Goal: Transaction & Acquisition: Purchase product/service

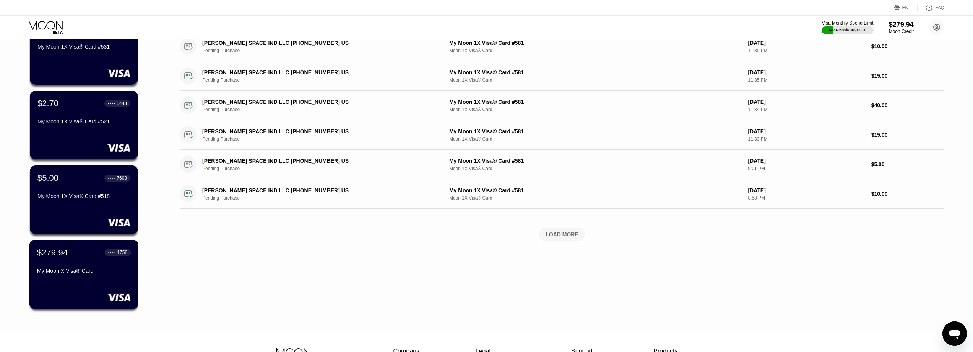
click at [74, 252] on div "$279.94 ● ● ● ● 1758" at bounding box center [84, 252] width 94 height 10
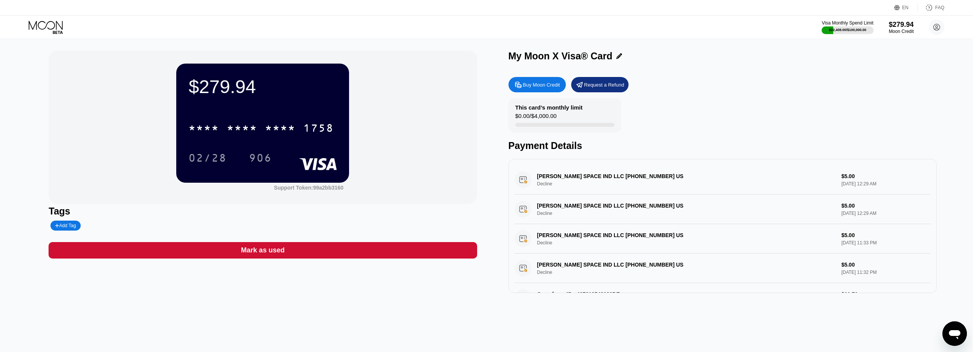
click at [45, 23] on icon at bounding box center [46, 25] width 34 height 9
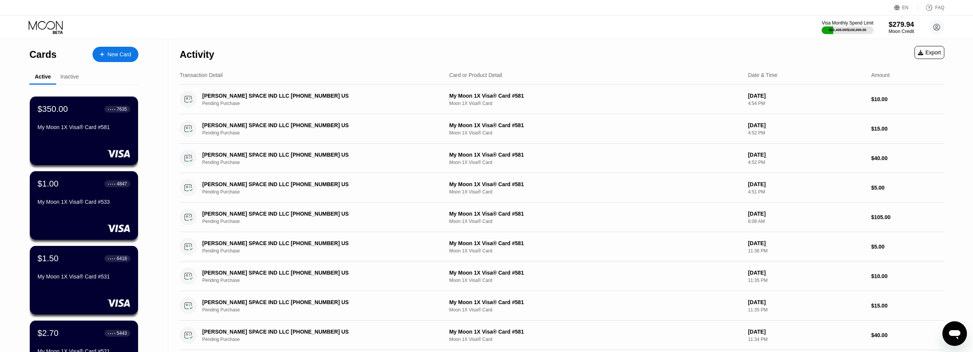
click at [900, 27] on div "$279.94" at bounding box center [902, 24] width 26 height 8
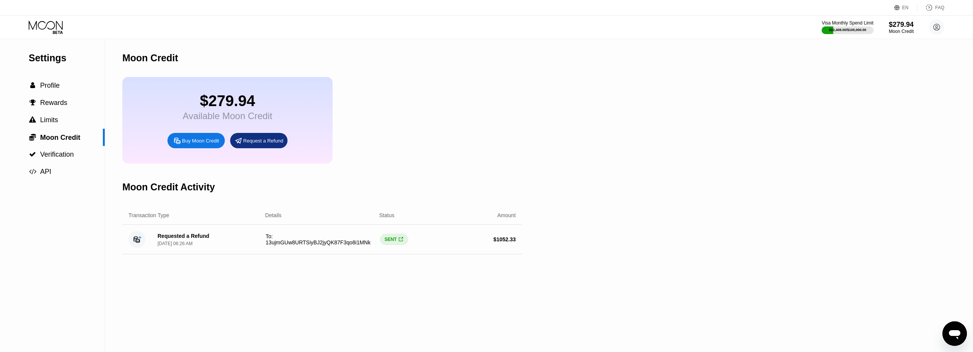
click at [208, 144] on div "Buy Moon Credit" at bounding box center [200, 140] width 37 height 7
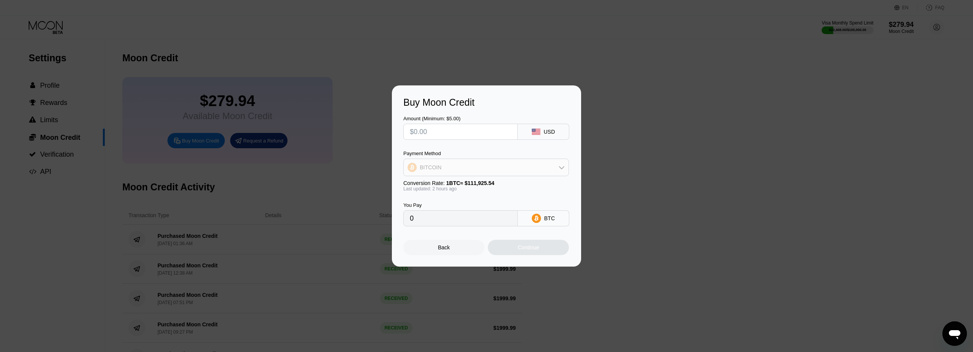
click at [456, 166] on div "BITCOIN" at bounding box center [486, 167] width 165 height 15
click at [462, 221] on span "USDC on Polygon" at bounding box center [444, 222] width 44 height 6
click at [474, 132] on input "text" at bounding box center [460, 131] width 101 height 15
type input "$2"
type input "2.00000000"
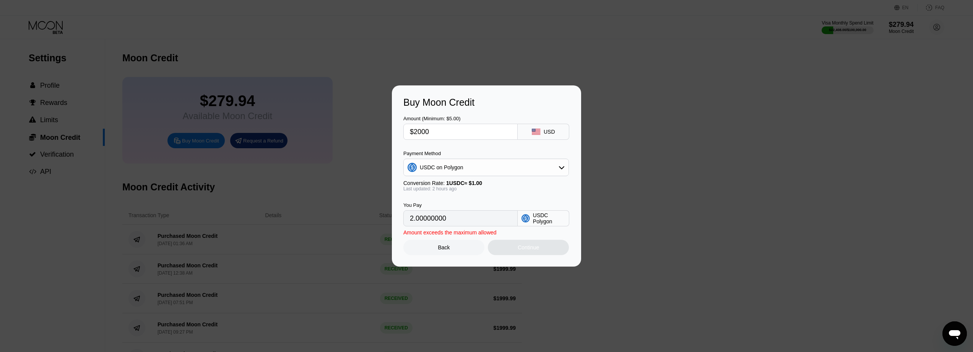
type input "$1999.99"
click at [479, 148] on div "Amount (Minimum: $5.00) $1999.99 USD Payment Method USDC on Polygon Conversion …" at bounding box center [487, 167] width 166 height 118
type input "1999.99000000"
click at [531, 250] on div "Continue" at bounding box center [528, 247] width 21 height 6
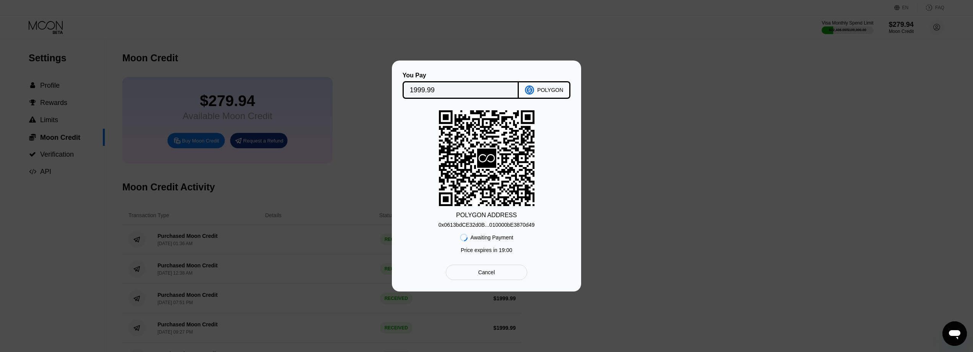
click at [499, 227] on div "0x0613bdCE32d0B...010000bE3870d49" at bounding box center [487, 224] width 96 height 6
click at [436, 86] on input "1999.99" at bounding box center [461, 89] width 102 height 15
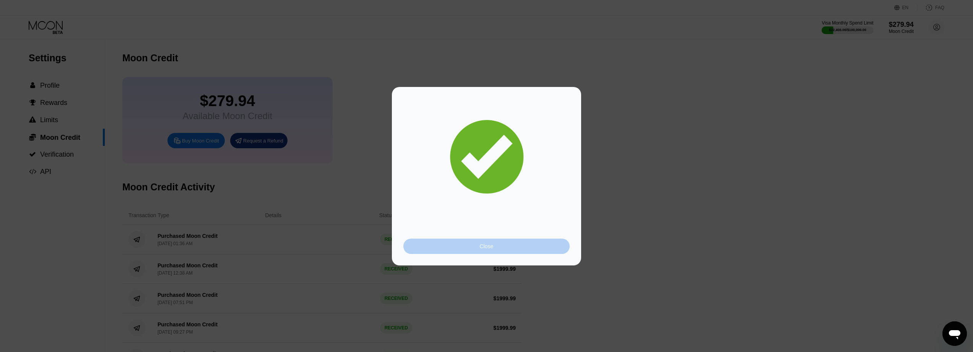
click at [465, 250] on div "Close" at bounding box center [487, 245] width 166 height 15
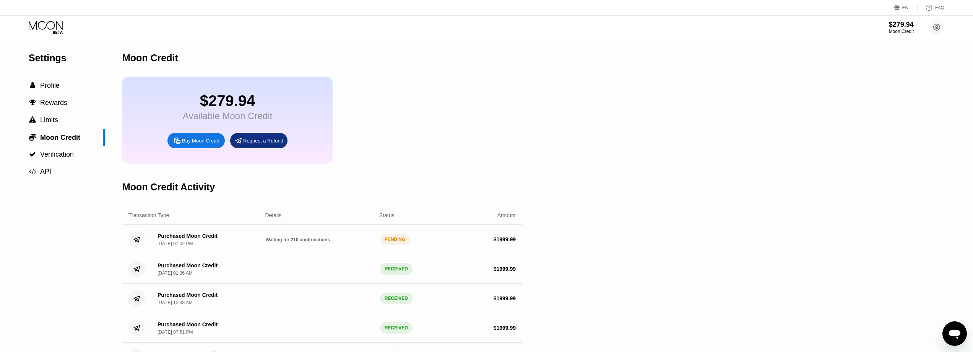
click at [189, 138] on div "$279.94 Available Moon Credit Buy Moon Credit Request a Refund" at bounding box center [227, 120] width 210 height 86
click at [188, 143] on div "Buy Moon Credit" at bounding box center [200, 140] width 37 height 7
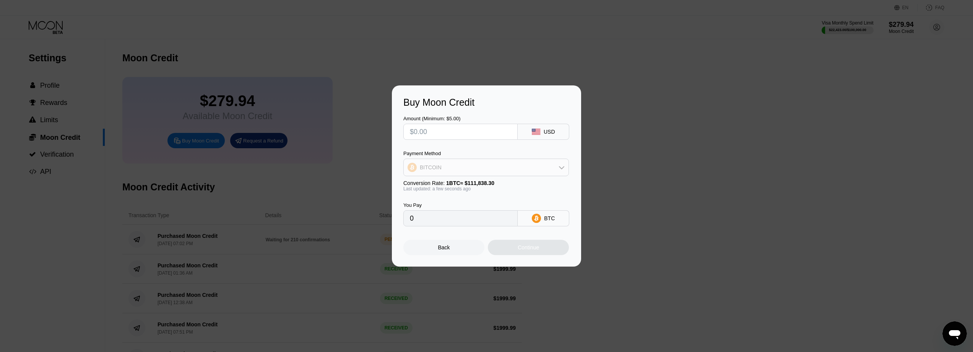
drag, startPoint x: 470, startPoint y: 163, endPoint x: 464, endPoint y: 176, distance: 14.2
click at [470, 164] on div "BITCOIN" at bounding box center [486, 167] width 165 height 15
click at [449, 220] on span "USDC on Polygon" at bounding box center [444, 222] width 44 height 6
click at [454, 129] on input "text" at bounding box center [460, 131] width 101 height 15
type input "$2"
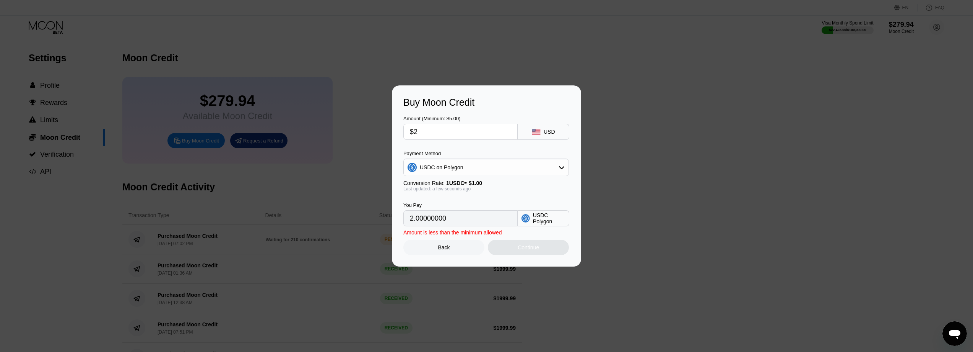
type input "2.00000000"
type input "$20"
type input "20.00000000"
type input "$2000"
type input "2000.00000000"
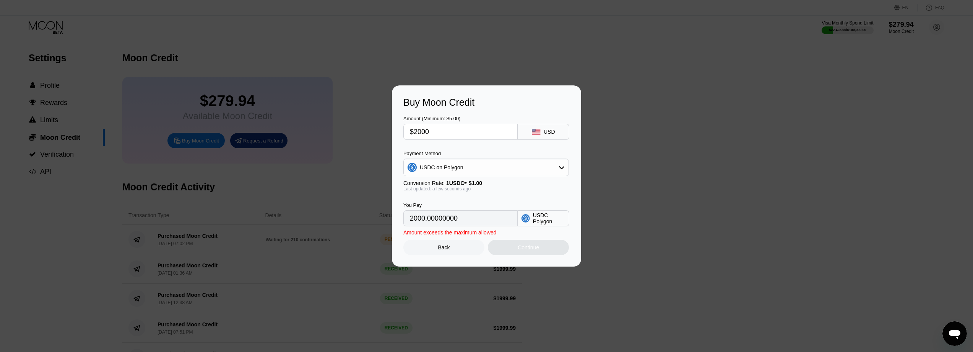
type input "$20000"
type input "20000.00000000"
type input "$1999.99"
type input "1999.99000000"
click at [458, 153] on div "Payment Method" at bounding box center [487, 153] width 166 height 6
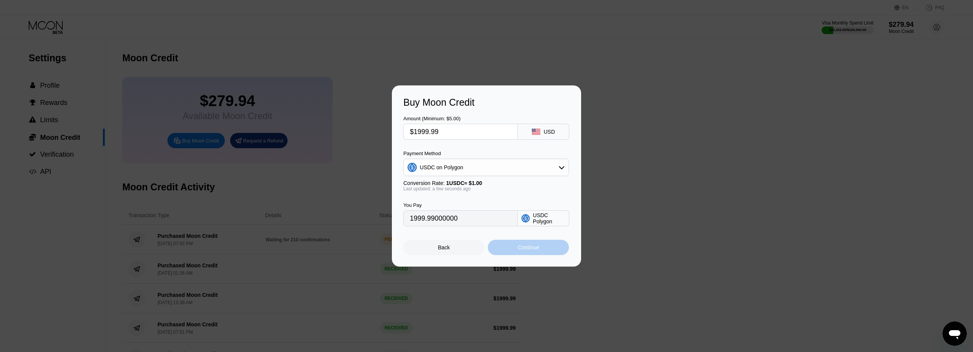
click at [519, 250] on div "Continue" at bounding box center [528, 247] width 21 height 6
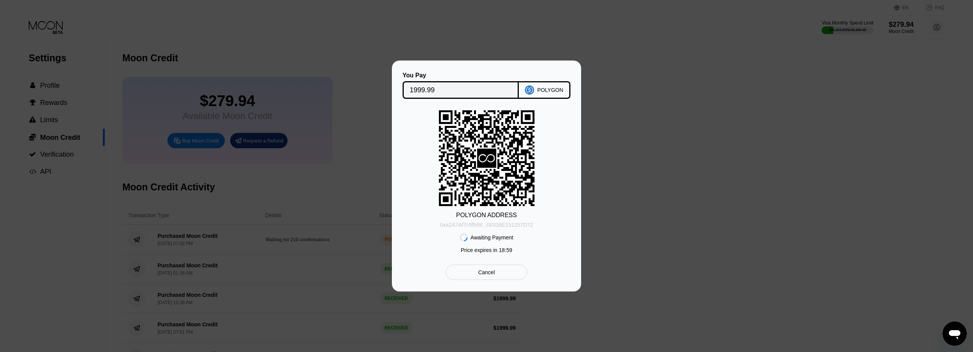
click at [490, 227] on div "0xa2A7Af7c9fb98...00336E151257D72" at bounding box center [486, 224] width 93 height 6
click at [422, 87] on input "1999.99" at bounding box center [461, 89] width 102 height 15
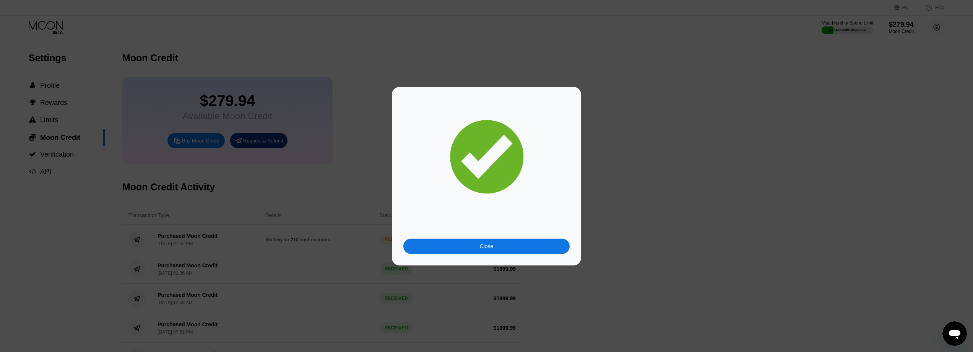
click at [481, 250] on div "Close" at bounding box center [487, 245] width 166 height 15
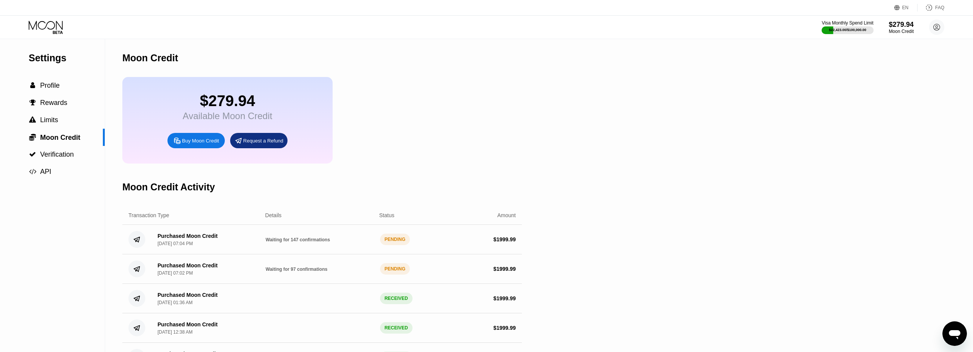
click at [192, 144] on div "Buy Moon Credit" at bounding box center [200, 140] width 37 height 7
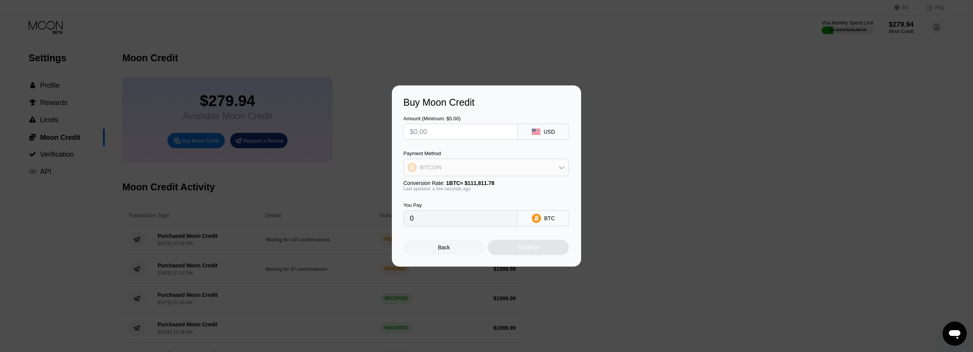
click at [497, 171] on div "BITCOIN" at bounding box center [486, 167] width 165 height 15
click at [487, 216] on div "USDC on Polygon" at bounding box center [486, 221] width 161 height 15
click at [462, 134] on input "text" at bounding box center [460, 131] width 101 height 15
type input "$2"
type input "2.00000000"
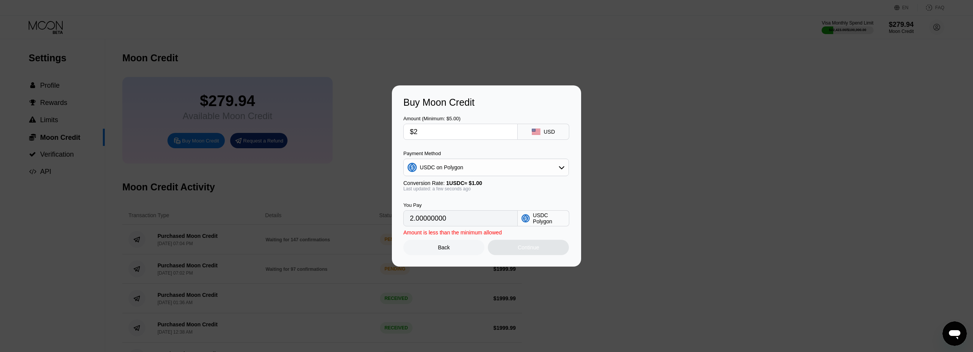
type input "$20"
type input "20.00000000"
type input "$2000"
type input "2000.00000000"
click at [495, 159] on div "USDC on Polygon" at bounding box center [487, 167] width 166 height 18
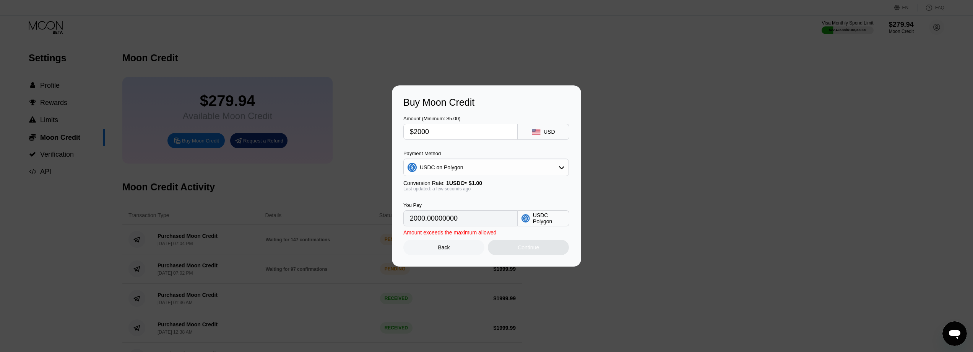
type input "$1999.99"
type input "1999.99000000"
click at [532, 249] on div "Continue" at bounding box center [528, 247] width 21 height 6
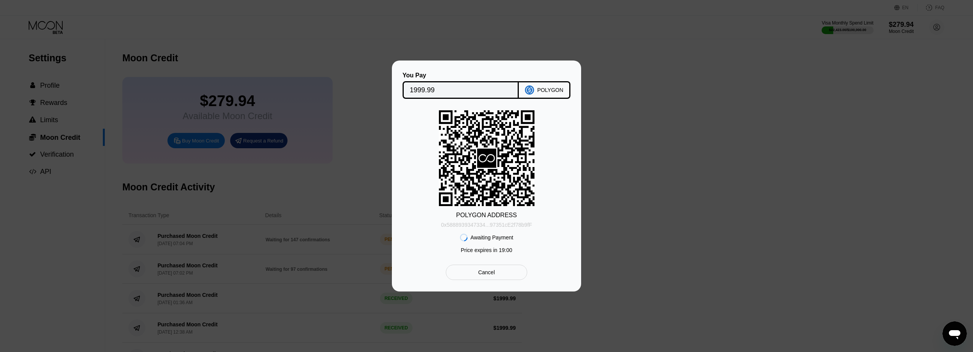
click at [501, 226] on div "0x5888939347334...97351cE2f78b9fF" at bounding box center [486, 224] width 91 height 6
click at [412, 82] on input "1999.99" at bounding box center [461, 89] width 102 height 15
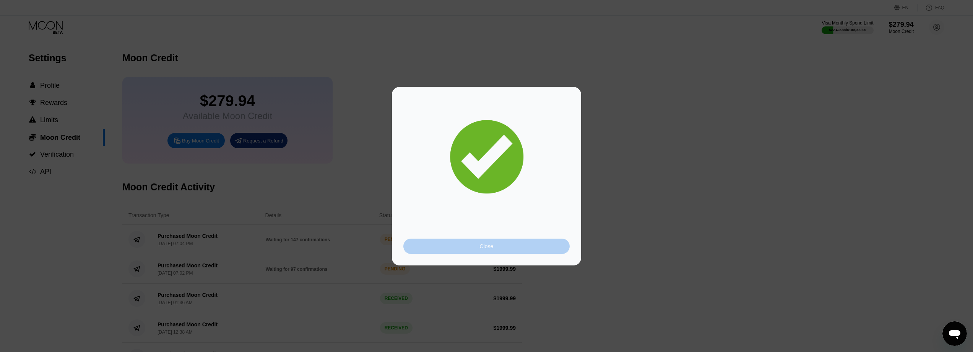
click at [512, 249] on div "Close" at bounding box center [487, 245] width 166 height 15
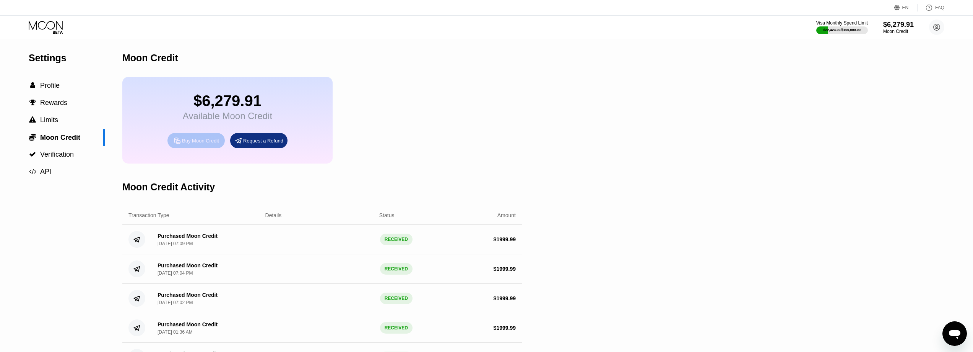
drag, startPoint x: 187, startPoint y: 146, endPoint x: 70, endPoint y: 29, distance: 164.4
click at [59, 22] on icon at bounding box center [47, 27] width 36 height 13
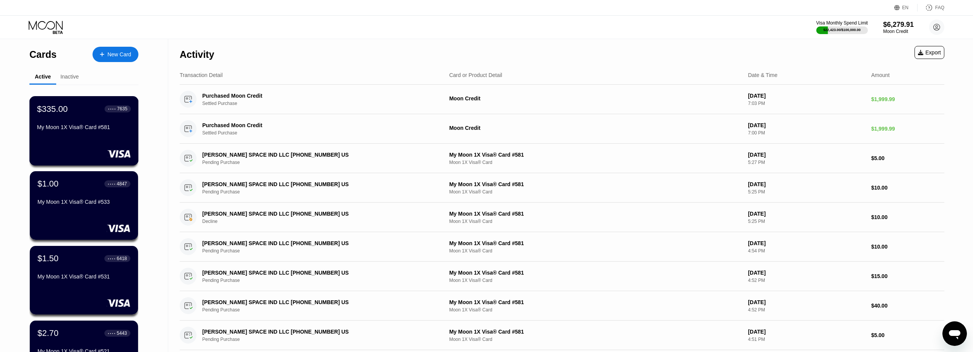
click at [74, 114] on div "$335.00 ● ● ● ● 7635" at bounding box center [84, 109] width 94 height 10
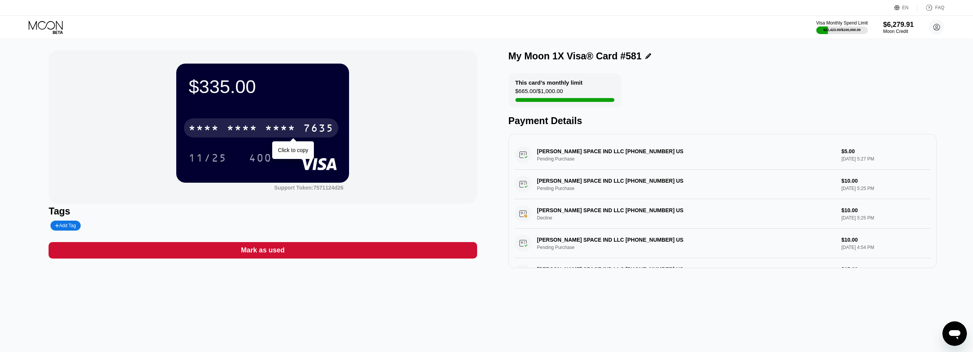
click at [288, 125] on div "* * * *" at bounding box center [280, 129] width 31 height 12
drag, startPoint x: 901, startPoint y: 29, endPoint x: 68, endPoint y: 56, distance: 832.8
click at [90, 64] on div "EN Language Select an item Save FAQ Visa Monthly Spend Limit $22,423.00 / $100,…" at bounding box center [486, 176] width 973 height 352
click at [49, 29] on icon at bounding box center [47, 27] width 36 height 13
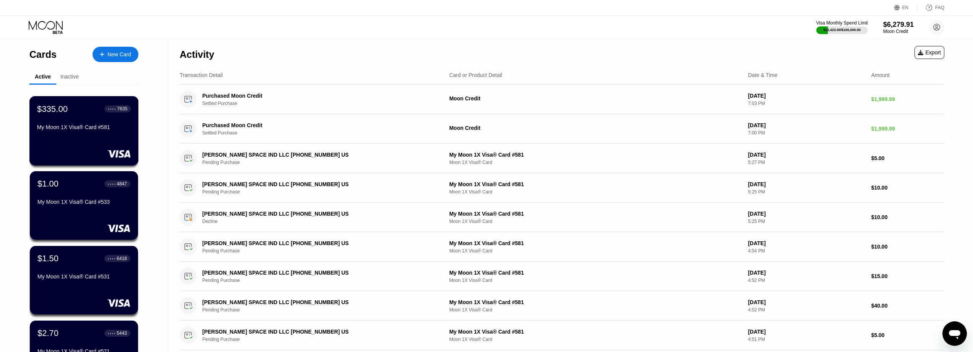
click at [62, 114] on div "$335.00" at bounding box center [52, 109] width 31 height 10
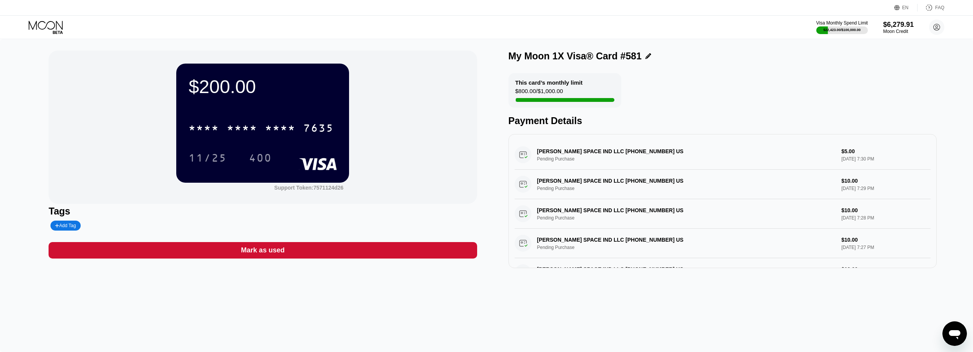
click at [52, 22] on icon at bounding box center [47, 27] width 36 height 13
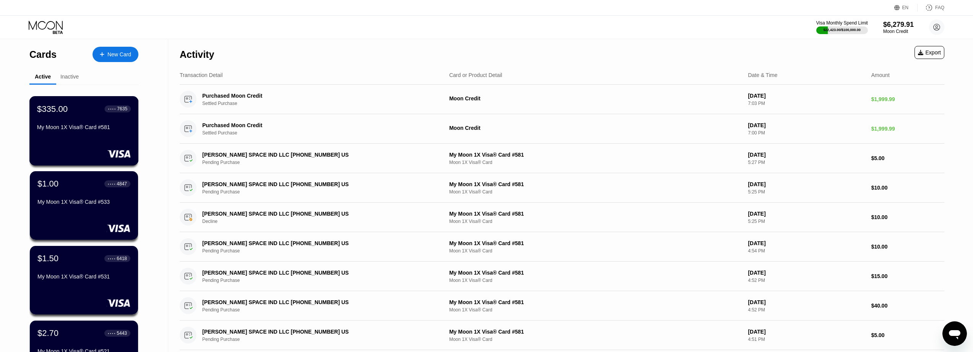
click at [75, 118] on div "$335.00 ● ● ● ● 7635 My Moon 1X Visa® Card #581" at bounding box center [84, 118] width 94 height 29
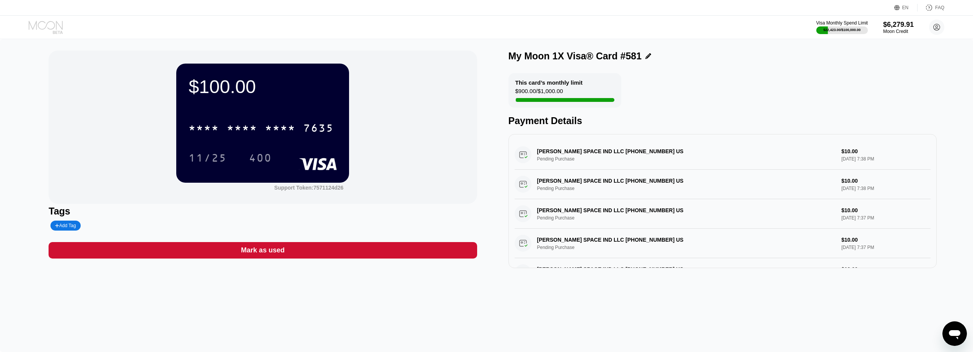
click at [42, 24] on icon at bounding box center [47, 27] width 36 height 13
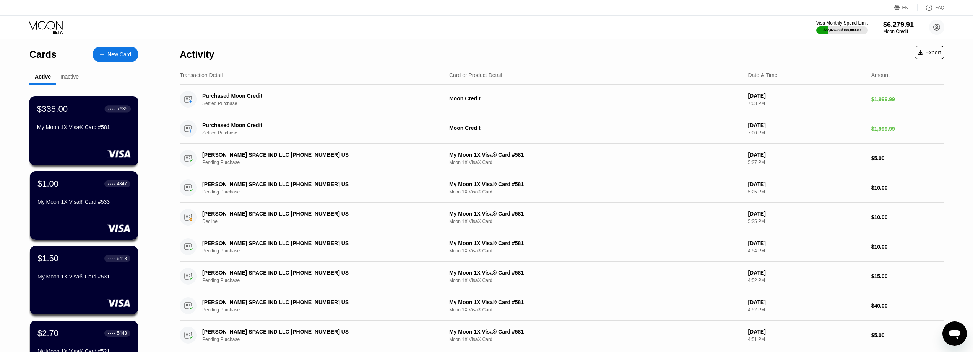
click at [90, 121] on div "$335.00 ● ● ● ● 7635 My Moon 1X Visa® Card #581" at bounding box center [84, 118] width 94 height 29
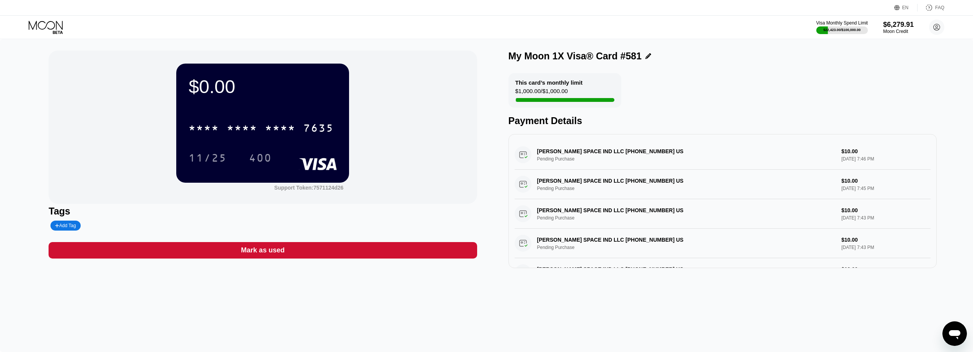
click at [271, 245] on div "Mark as used" at bounding box center [263, 250] width 428 height 16
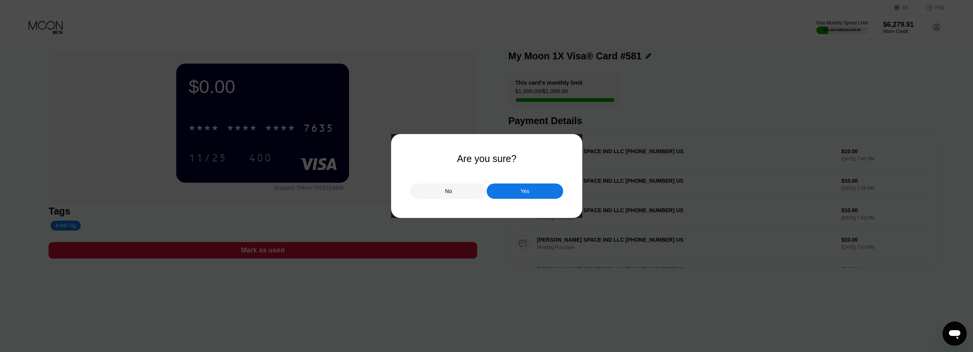
click at [519, 189] on div "Yes" at bounding box center [525, 190] width 77 height 15
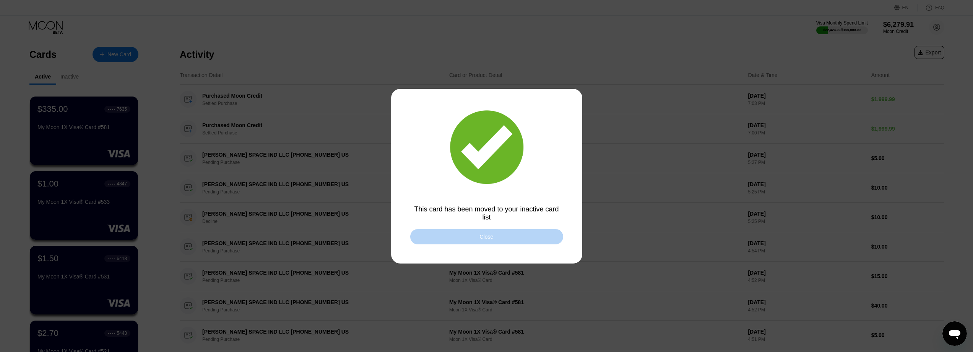
click at [542, 239] on div "Close" at bounding box center [486, 236] width 153 height 15
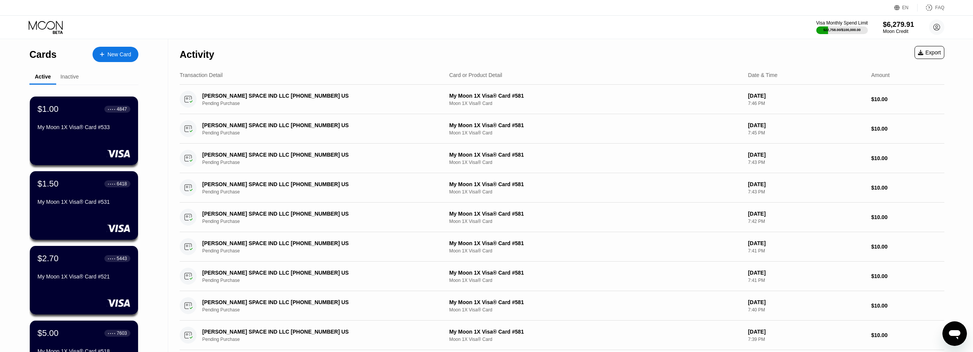
click at [900, 25] on div "$6,279.91" at bounding box center [898, 24] width 31 height 8
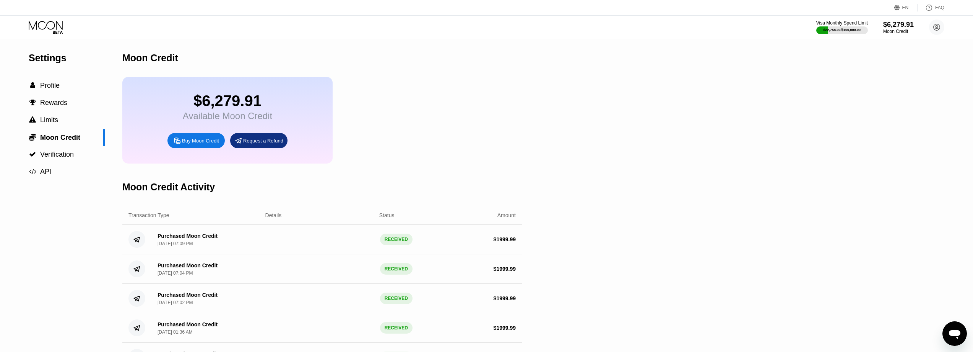
click at [196, 144] on div "Buy Moon Credit" at bounding box center [200, 140] width 37 height 7
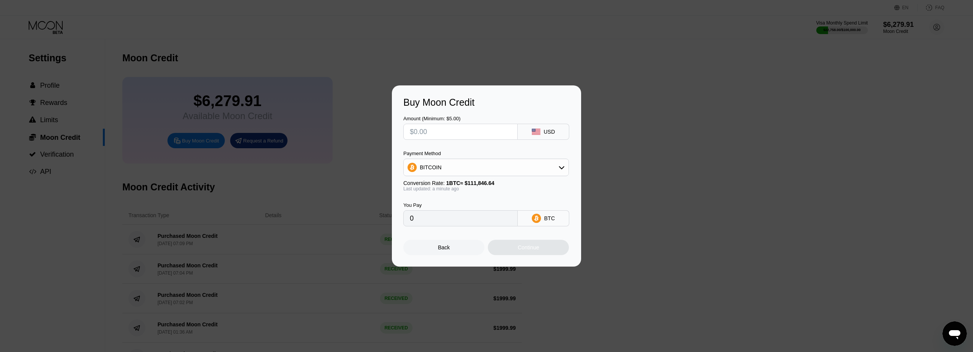
click at [483, 173] on div "BITCOIN" at bounding box center [486, 167] width 165 height 15
drag, startPoint x: 475, startPoint y: 222, endPoint x: 461, endPoint y: 188, distance: 36.7
click at [475, 222] on div "USDC on Polygon" at bounding box center [491, 222] width 144 height 6
click at [456, 128] on input "text" at bounding box center [460, 131] width 101 height 15
type input "$22"
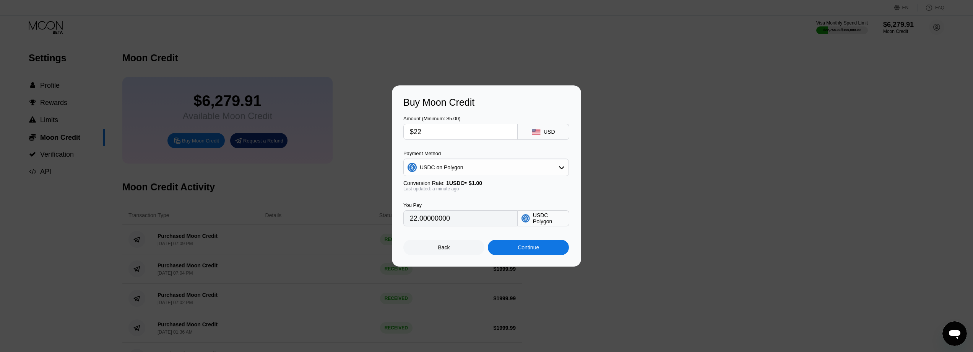
type input "22.00000000"
type input "$2222"
type input "2222.00000000"
click at [484, 190] on div "Last updated: a minute ago" at bounding box center [487, 188] width 166 height 5
type input "$1999.99"
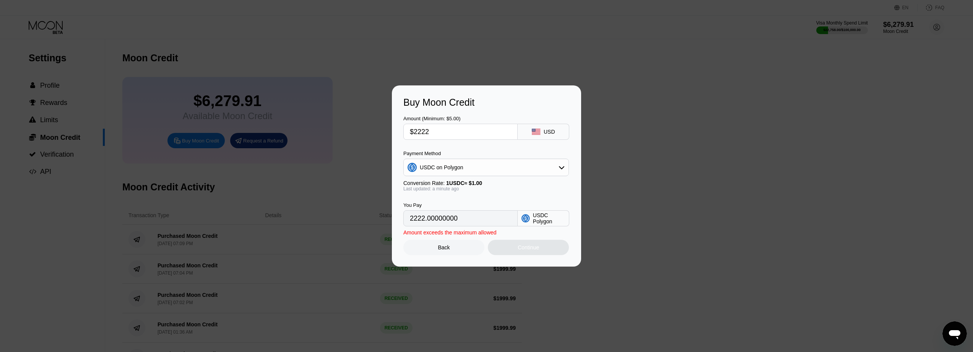
type input "1999.99000000"
click at [527, 245] on div "Continue" at bounding box center [528, 246] width 81 height 15
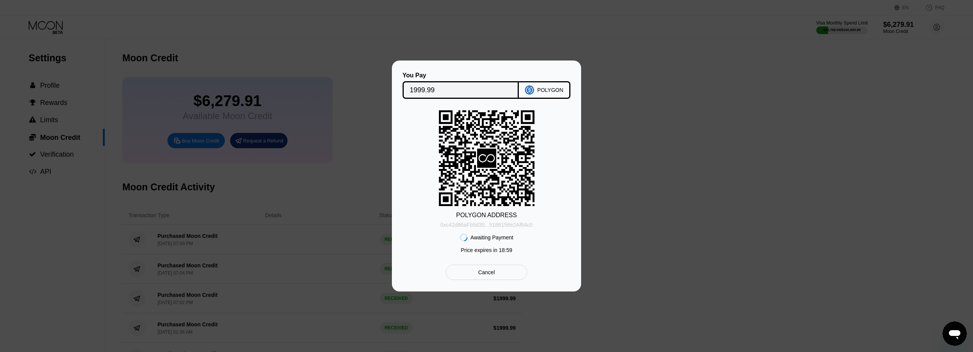
click at [502, 228] on div "0xc42d86aFb5d30...5188156e2Af64c0" at bounding box center [487, 224] width 92 height 6
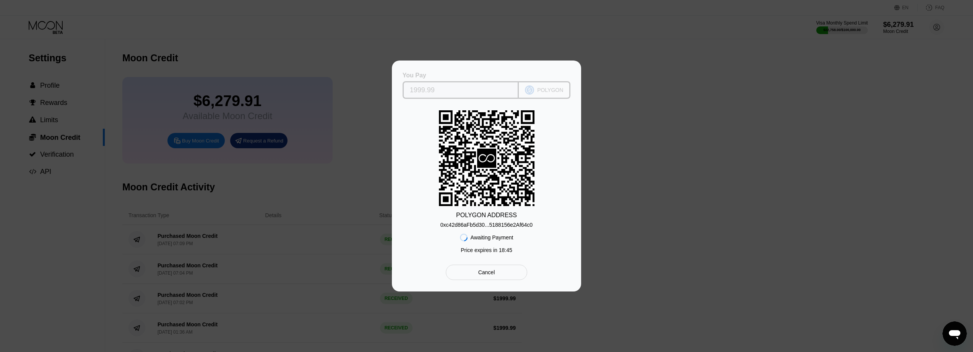
click at [423, 84] on input "1999.99" at bounding box center [461, 89] width 102 height 15
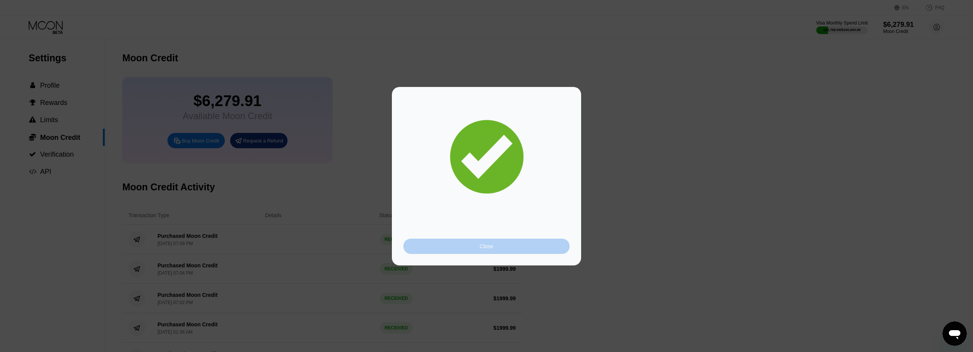
click at [449, 247] on div "Close" at bounding box center [487, 245] width 166 height 15
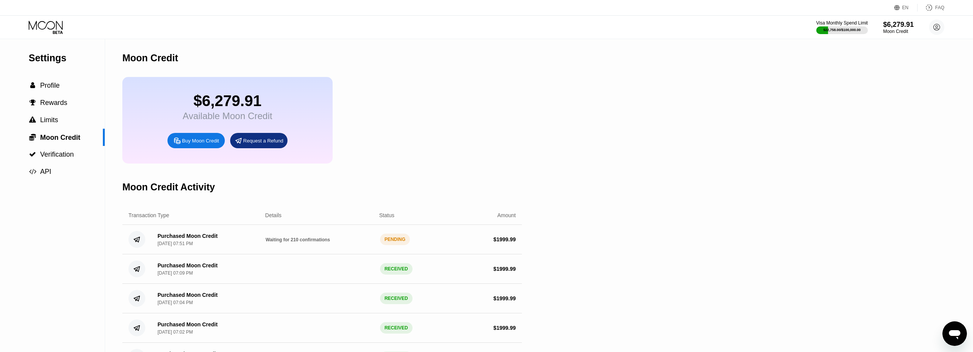
click at [181, 148] on div "Buy Moon Credit" at bounding box center [196, 140] width 57 height 15
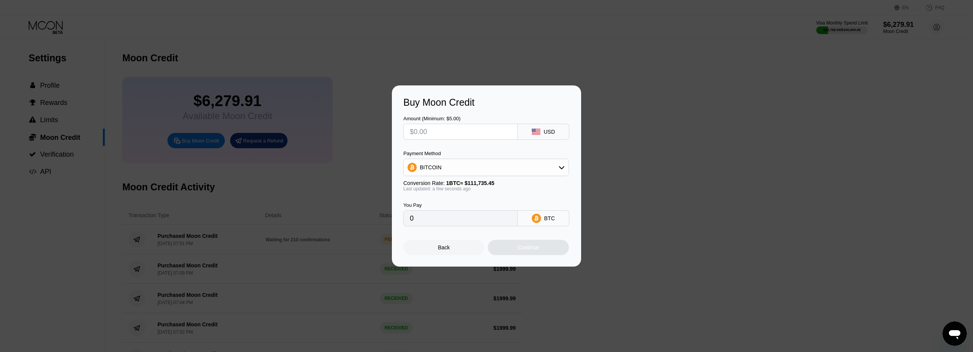
click at [470, 160] on div "BITCOIN" at bounding box center [486, 167] width 165 height 15
click at [457, 217] on div "USDC on Polygon" at bounding box center [486, 221] width 161 height 15
click at [443, 134] on input "text" at bounding box center [460, 131] width 101 height 15
type input "$2"
type input "2.00000000"
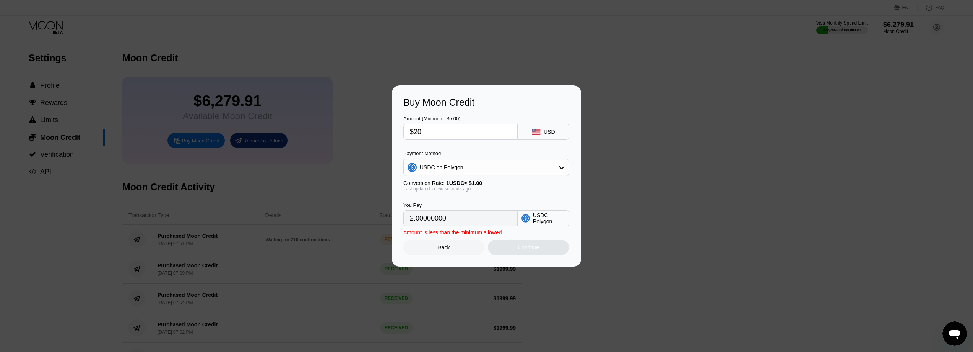
type input "$200"
type input "20.00000000"
type input "$2000"
type input "2000.00000000"
click at [462, 146] on div "Amount (Minimum: $5.00) $2000 USD Payment Method USDC on Polygon Conversion Rat…" at bounding box center [487, 167] width 166 height 118
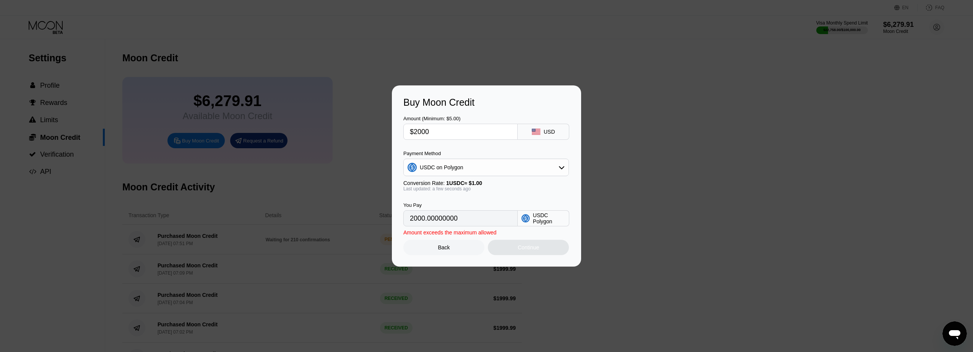
type input "$1999.99"
type input "1999.99000000"
click at [545, 254] on div "Continue" at bounding box center [528, 246] width 81 height 15
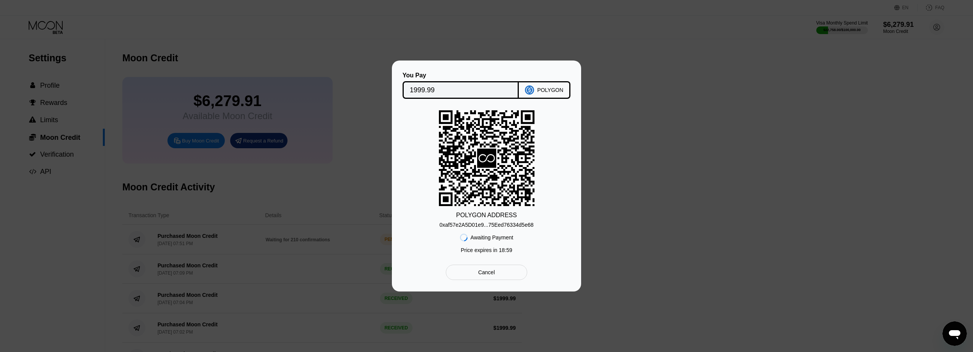
drag, startPoint x: 477, startPoint y: 220, endPoint x: 448, endPoint y: 186, distance: 44.4
click at [478, 220] on div "0xaf57e2A5D01e9...75Eed76334d5e68" at bounding box center [487, 222] width 94 height 9
click at [426, 92] on input "1999.99" at bounding box center [461, 89] width 102 height 15
click at [505, 223] on div "0xaf57e2A5D01e9...75Eed76334d5e68" at bounding box center [487, 224] width 94 height 6
drag, startPoint x: 450, startPoint y: 86, endPoint x: 444, endPoint y: 98, distance: 13.3
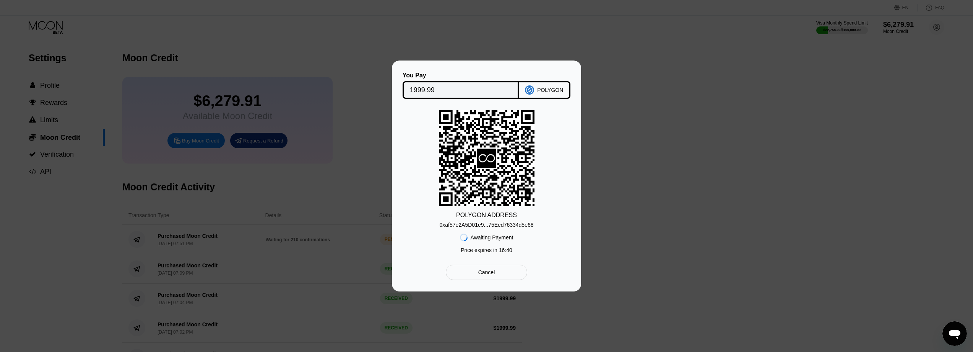
click at [450, 86] on input "1999.99" at bounding box center [461, 89] width 102 height 15
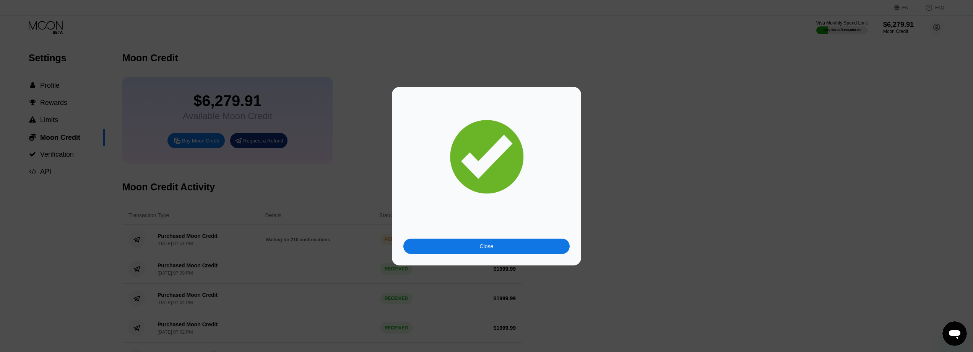
click at [538, 247] on div "Close" at bounding box center [487, 245] width 166 height 15
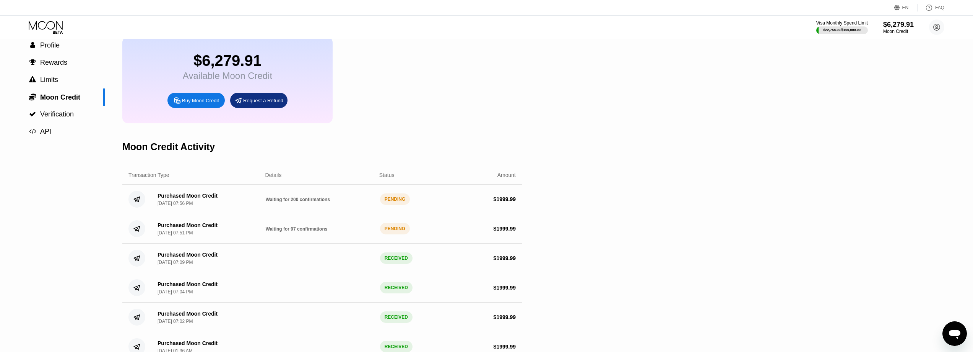
scroll to position [38, 0]
